Goal: Find contact information: Find contact information

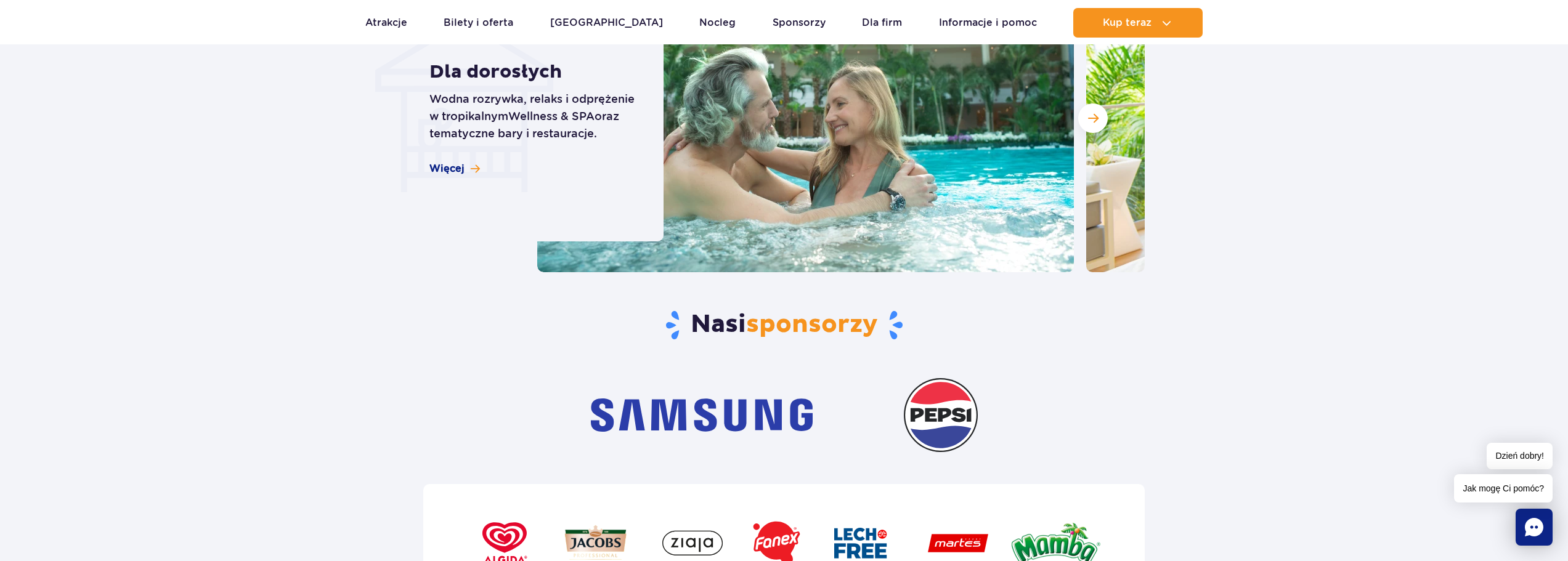
scroll to position [4250, 0]
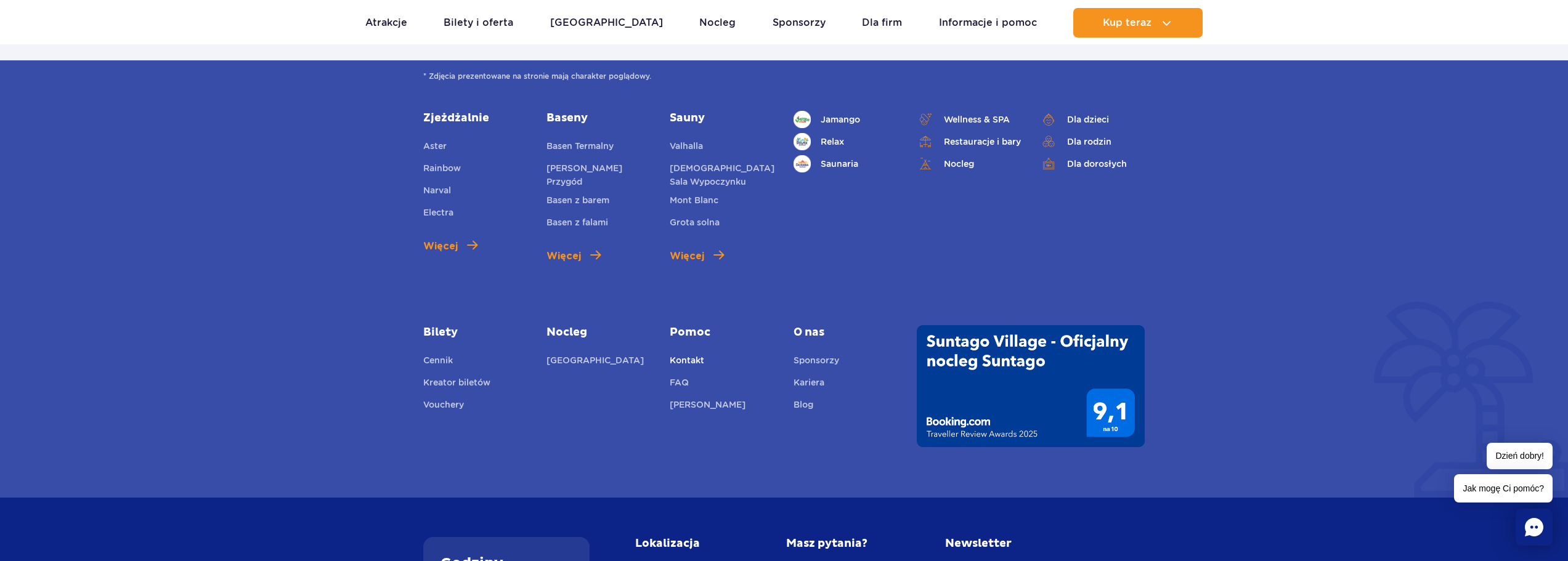
click at [677, 363] on link "Kontakt" at bounding box center [686, 362] width 34 height 17
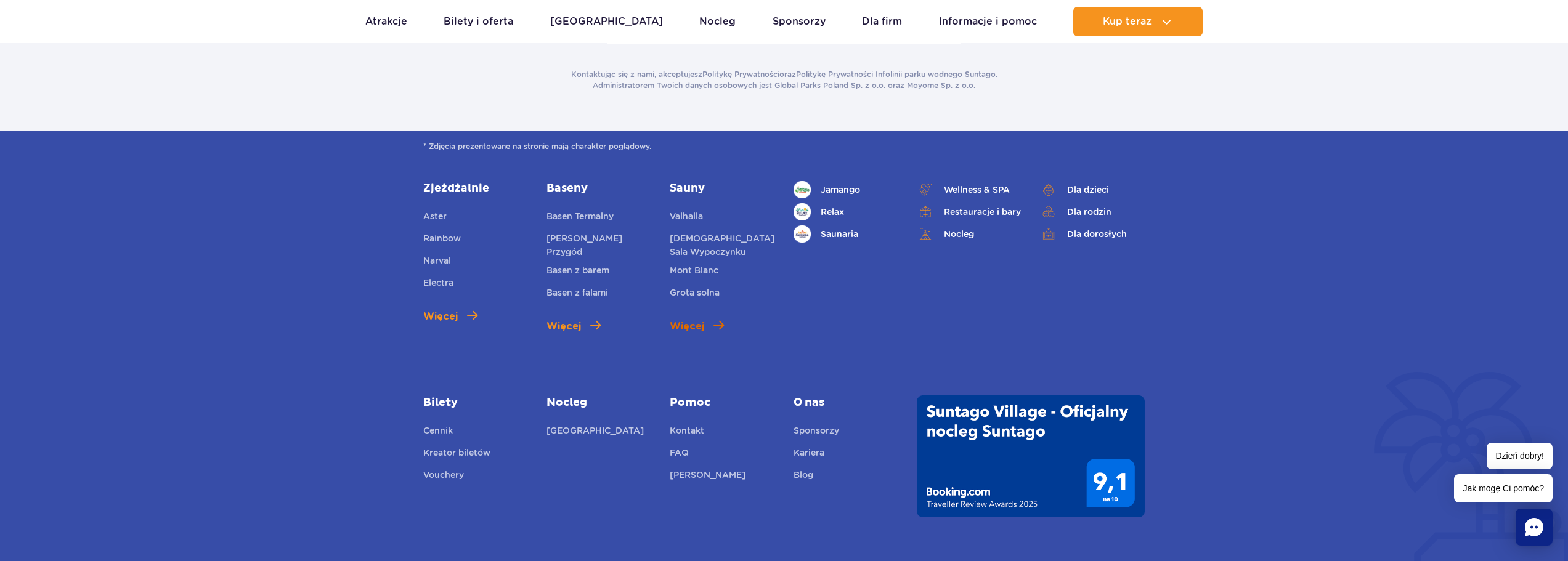
scroll to position [493, 0]
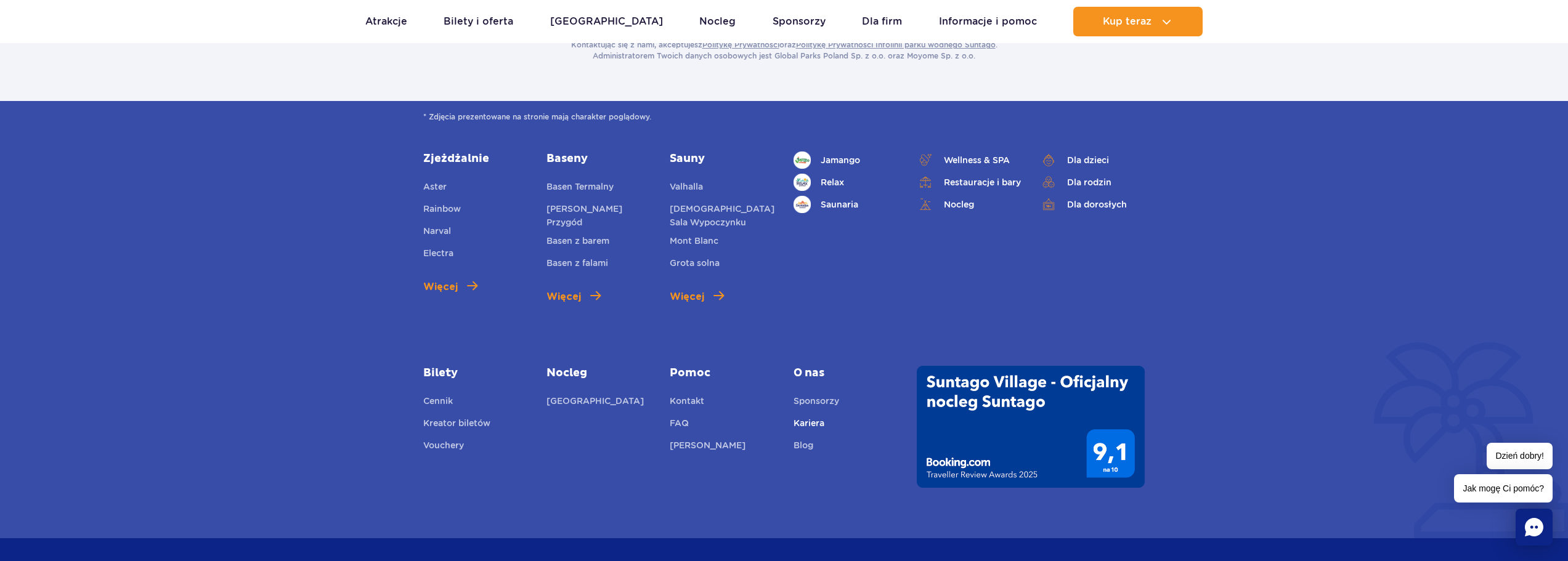
click at [805, 416] on link "Kariera" at bounding box center [809, 424] width 31 height 17
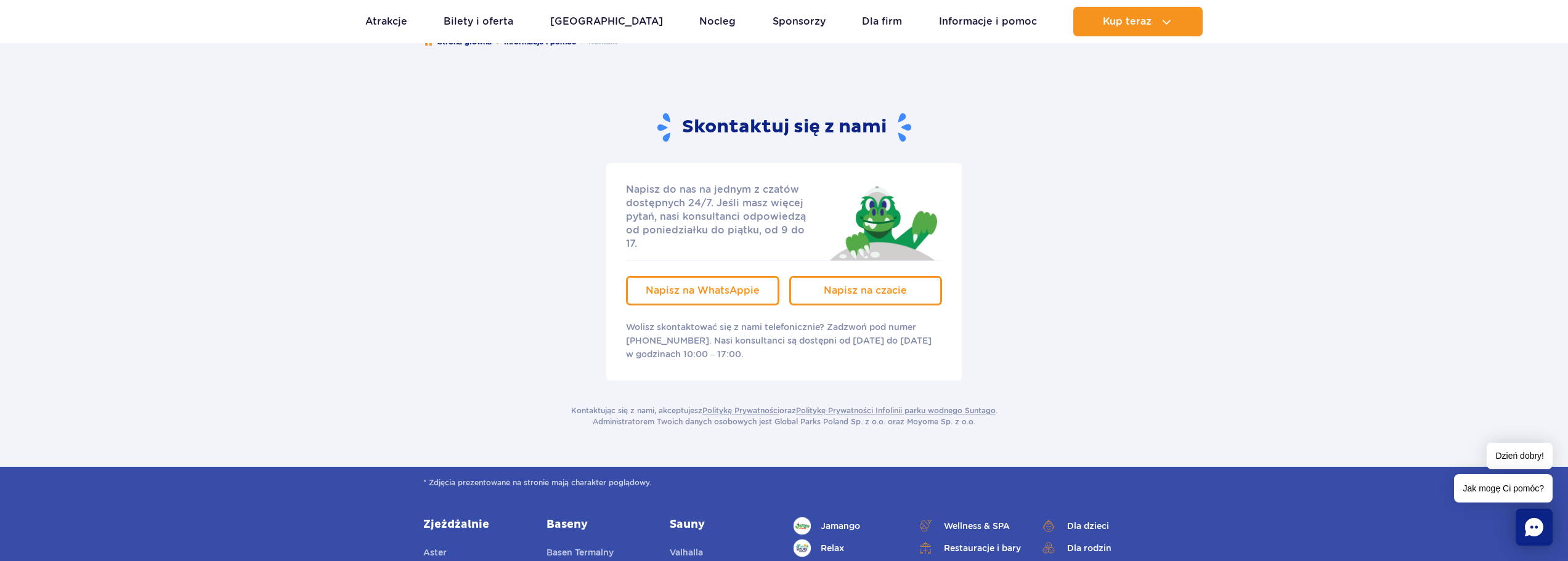
scroll to position [0, 0]
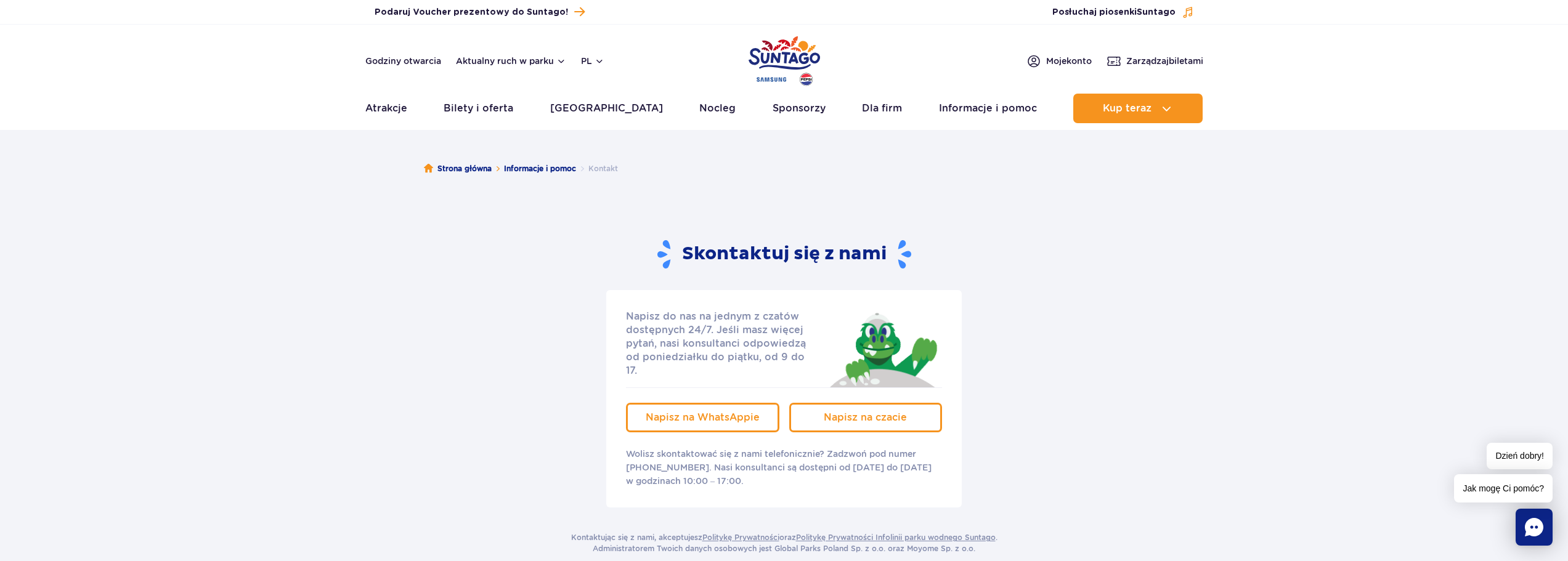
click at [809, 84] on img "Park of Poland" at bounding box center [784, 61] width 72 height 57
